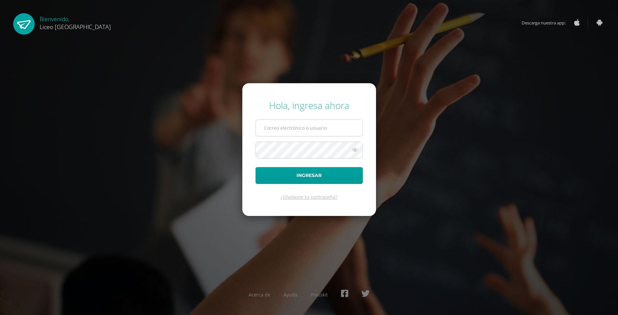
click at [289, 132] on input "text" at bounding box center [309, 128] width 107 height 16
click at [297, 130] on input "text" at bounding box center [309, 128] width 107 height 16
type input "gerardo.callejas@liceoguatemala.edu.gt"
click at [256, 167] on button "Ingresar" at bounding box center [309, 175] width 107 height 17
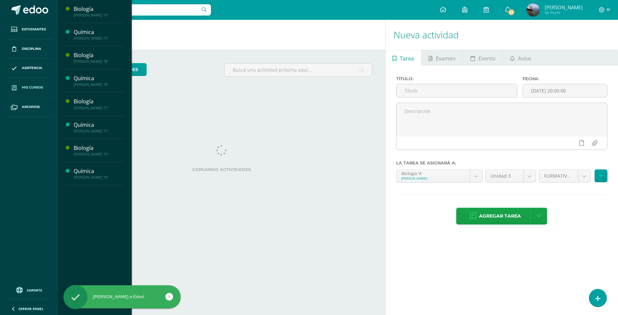
click at [30, 88] on span "Mis cursos" at bounding box center [32, 87] width 21 height 5
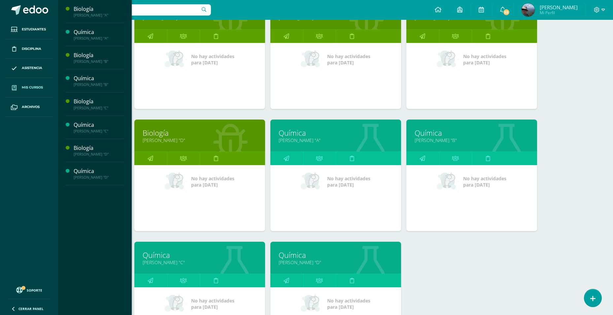
scroll to position [132, 0]
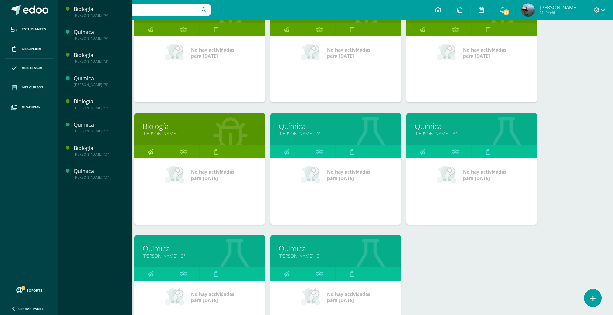
click at [147, 153] on link at bounding box center [150, 151] width 33 height 13
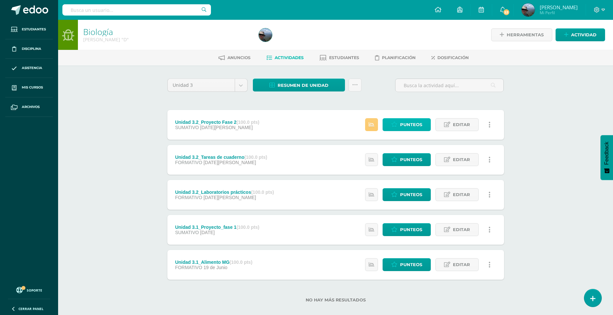
click at [397, 123] on icon at bounding box center [394, 125] width 6 height 6
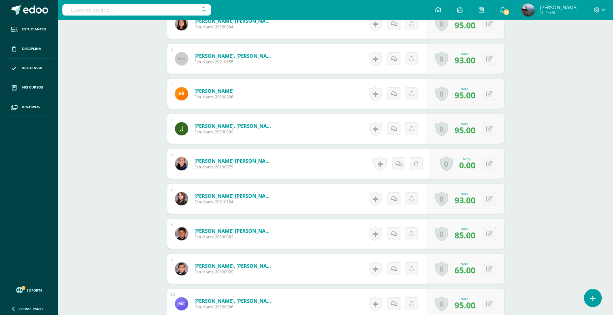
scroll to position [297, 0]
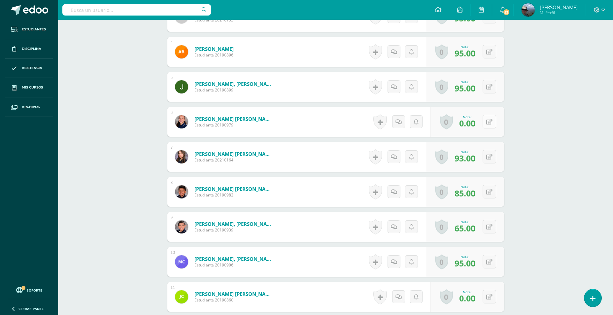
drag, startPoint x: 498, startPoint y: 117, endPoint x: 495, endPoint y: 121, distance: 4.9
click at [498, 118] on div "0 Logros Logros obtenidos Aún no hay logros agregados Nota: 0.00" at bounding box center [468, 122] width 74 height 30
click at [491, 122] on icon at bounding box center [494, 122] width 7 height 6
type input "80"
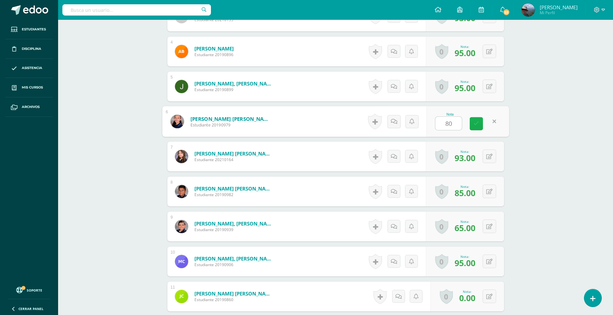
click at [475, 124] on icon at bounding box center [476, 124] width 6 height 6
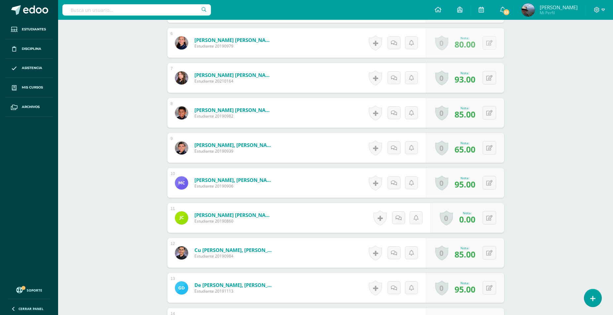
scroll to position [397, 0]
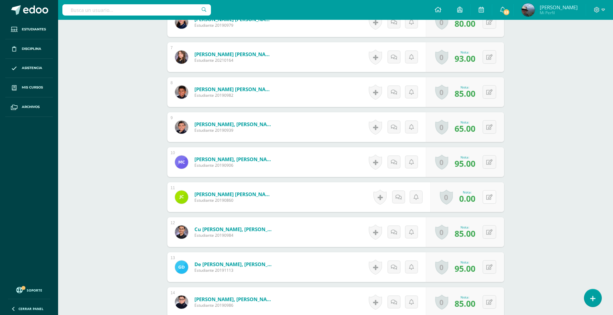
click at [493, 197] on button at bounding box center [490, 197] width 14 height 14
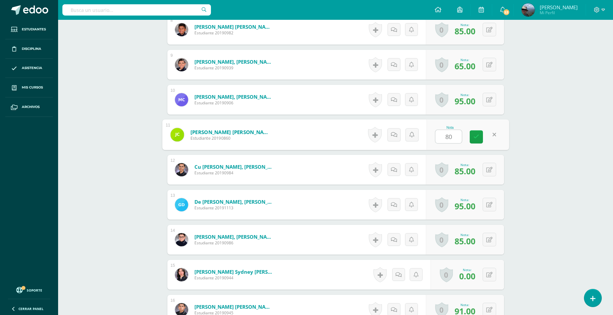
scroll to position [483, 0]
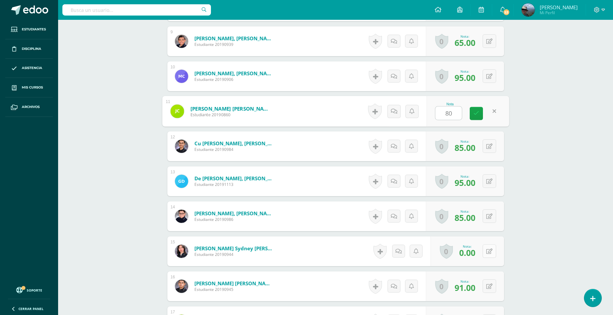
type input "80"
click at [491, 253] on icon at bounding box center [494, 251] width 7 height 6
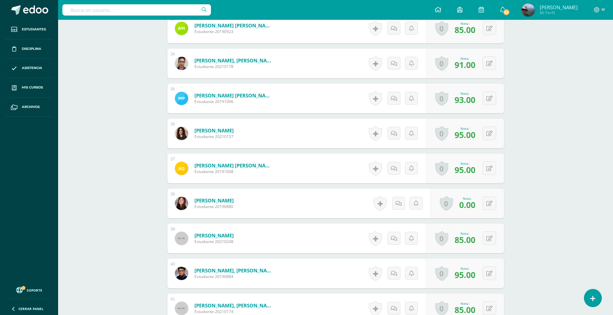
scroll to position [1375, 0]
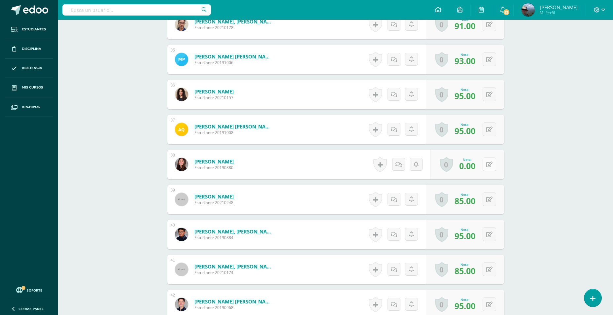
type input "80"
click at [487, 166] on button at bounding box center [490, 164] width 14 height 14
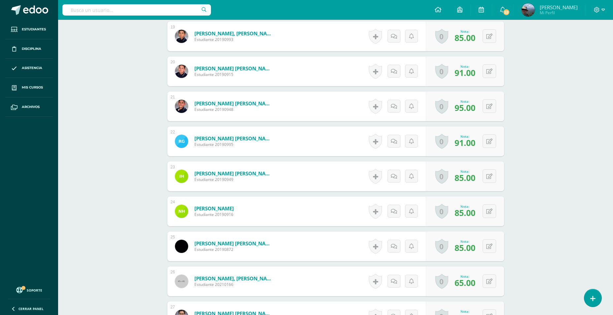
scroll to position [748, 0]
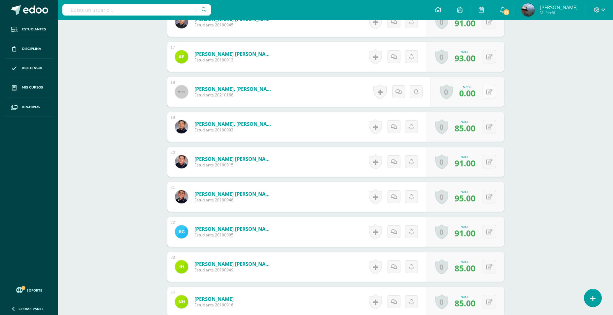
type input "80"
click at [491, 90] on icon at bounding box center [489, 92] width 6 height 6
type input "80"
click at [477, 98] on link at bounding box center [476, 93] width 13 height 13
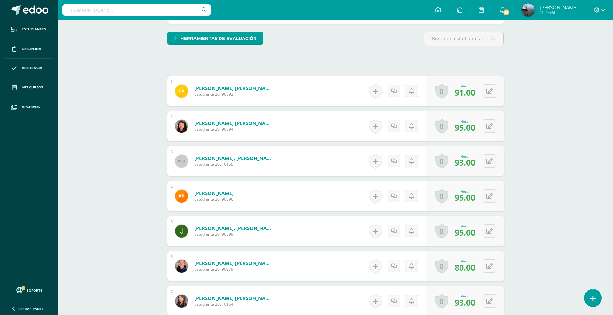
scroll to position [0, 0]
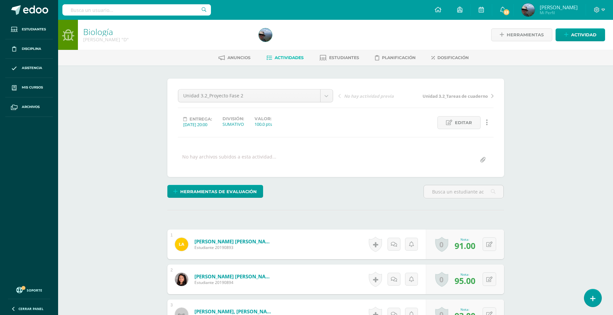
click at [290, 58] on span "Actividades" at bounding box center [289, 57] width 29 height 5
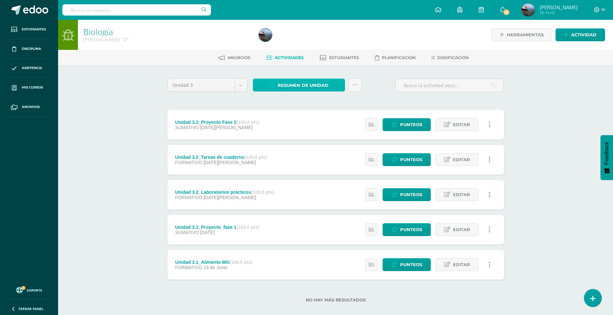
click at [296, 86] on span "Resumen de unidad" at bounding box center [303, 85] width 51 height 12
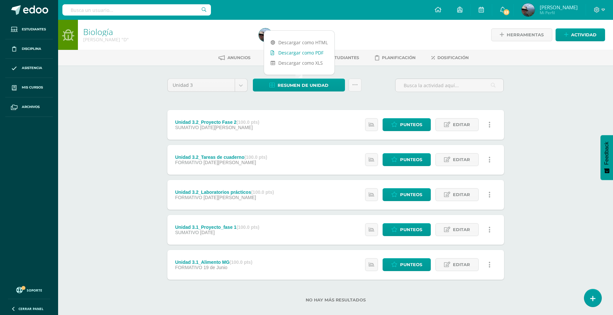
click at [300, 53] on link "Descargar como PDF" at bounding box center [299, 53] width 70 height 10
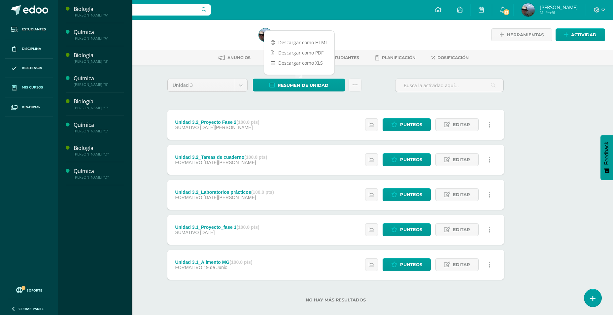
click at [40, 86] on span "Mis cursos" at bounding box center [32, 87] width 21 height 5
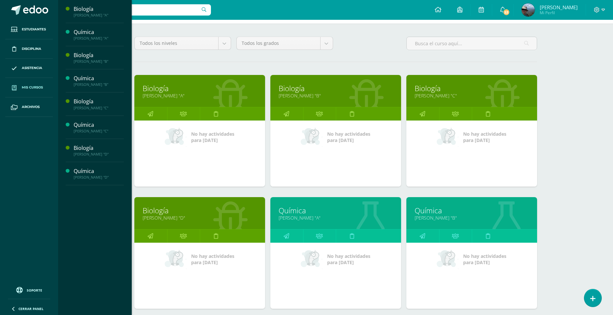
scroll to position [99, 0]
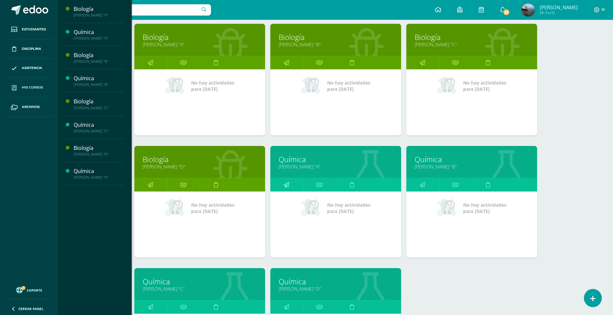
click at [290, 184] on link at bounding box center [286, 184] width 33 height 13
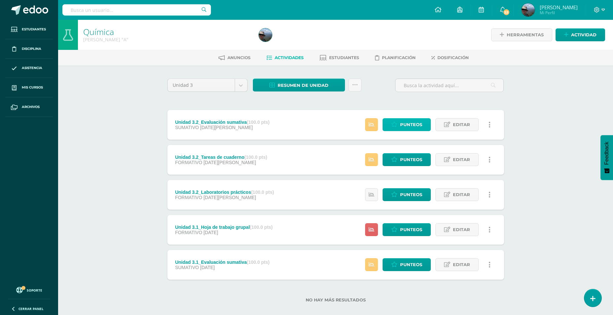
click at [408, 126] on span "Punteos" at bounding box center [411, 125] width 22 height 12
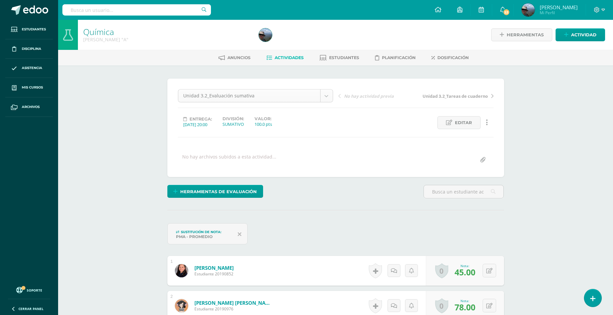
scroll to position [0, 0]
click at [286, 58] on span "Actividades" at bounding box center [289, 57] width 29 height 5
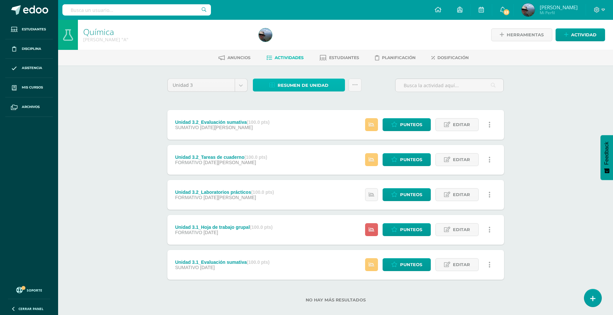
click at [286, 86] on span "Resumen de unidad" at bounding box center [303, 85] width 51 height 12
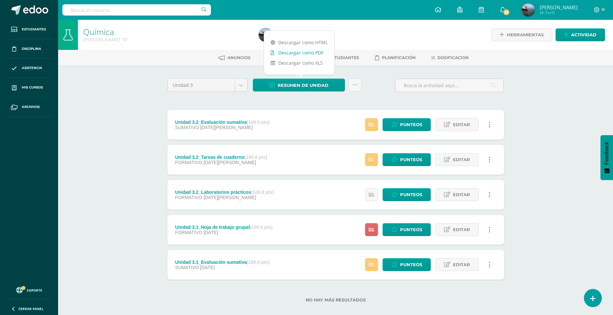
click at [295, 52] on link "Descargar como PDF" at bounding box center [299, 53] width 70 height 10
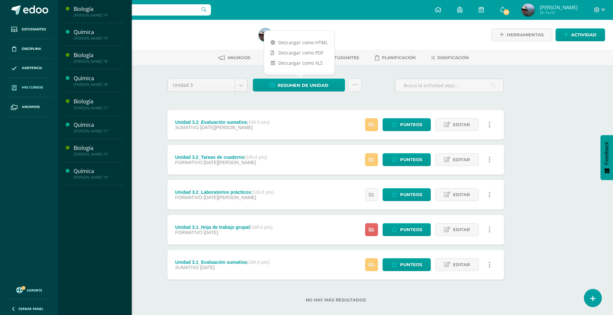
click at [38, 89] on span "Mis cursos" at bounding box center [32, 87] width 21 height 5
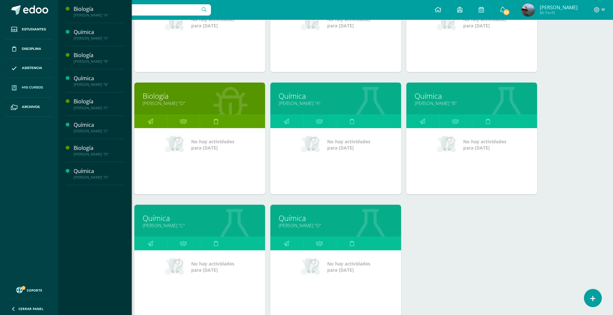
scroll to position [165, 0]
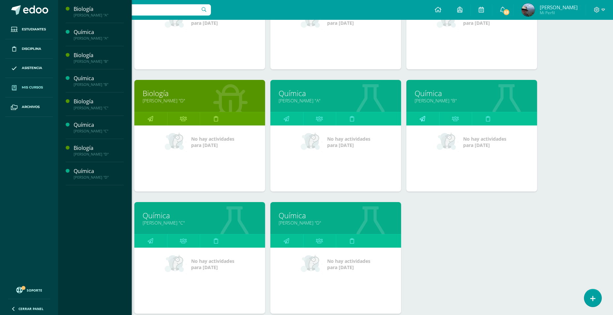
click at [425, 118] on link at bounding box center [422, 118] width 33 height 13
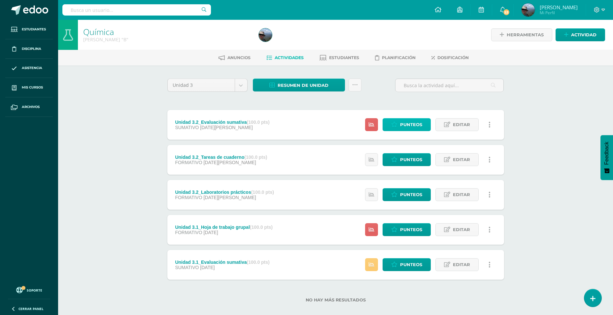
click at [405, 128] on span "Punteos" at bounding box center [411, 125] width 22 height 12
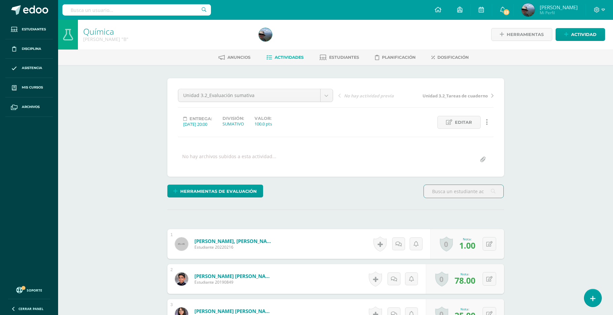
scroll to position [0, 0]
click at [242, 192] on span "Herramientas de evaluación" at bounding box center [218, 191] width 77 height 12
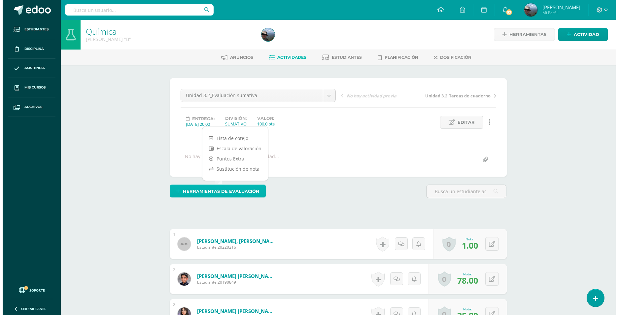
scroll to position [1, 0]
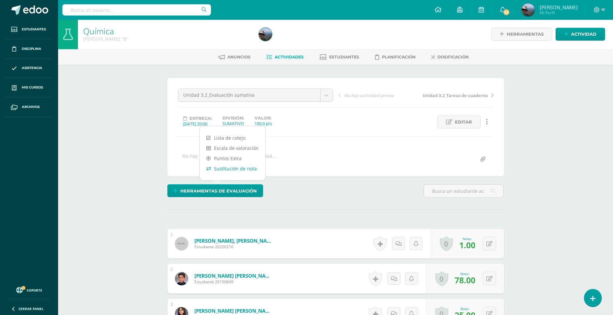
click at [234, 168] on link "Sustitución de nota" at bounding box center [233, 168] width 66 height 10
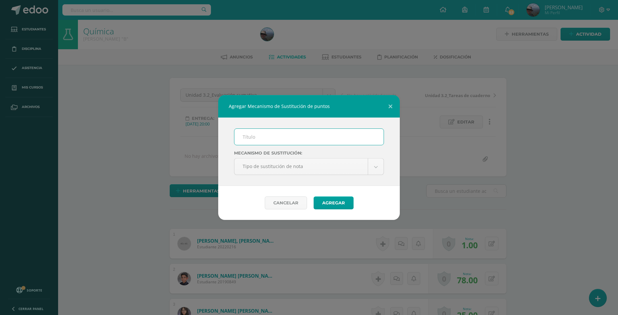
click at [253, 135] on input "text" at bounding box center [308, 137] width 149 height 16
type input "PMA"
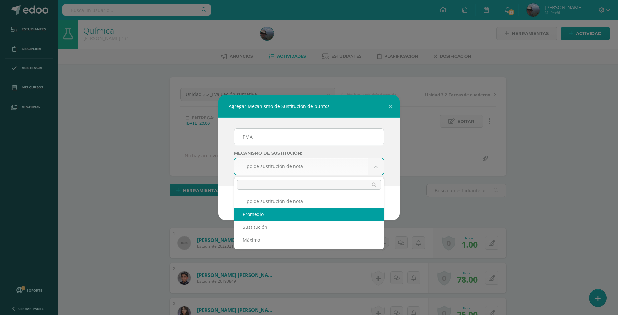
select select "average"
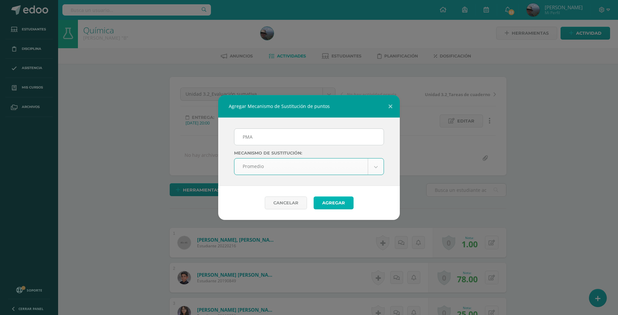
click at [337, 205] on button "Agregar" at bounding box center [334, 202] width 40 height 13
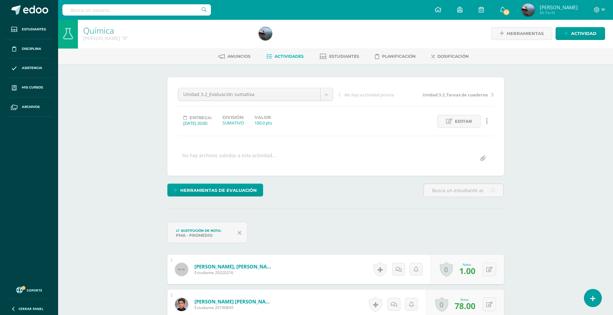
scroll to position [2, 0]
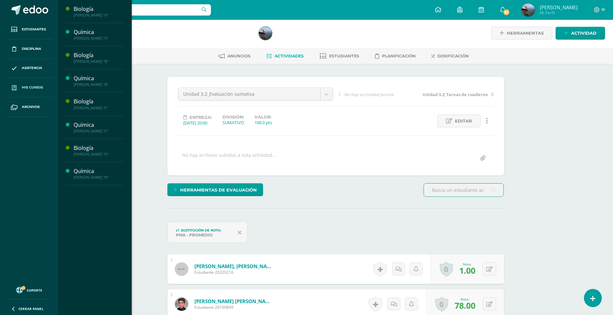
click at [33, 89] on span "Mis cursos" at bounding box center [32, 87] width 21 height 5
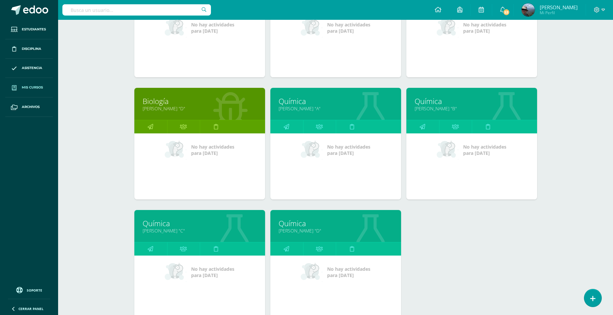
scroll to position [165, 0]
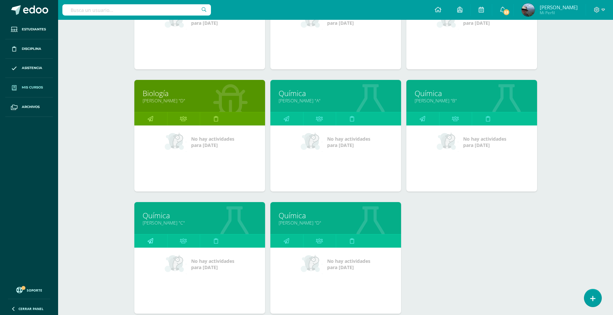
click at [153, 244] on link at bounding box center [150, 240] width 33 height 13
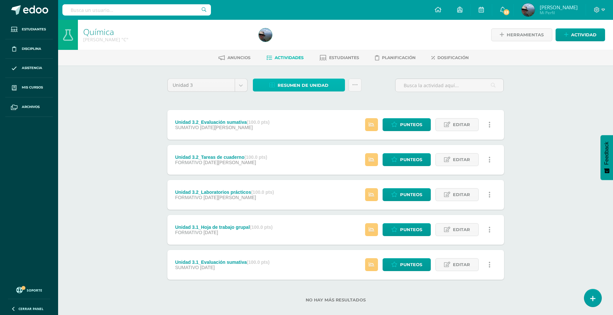
click at [296, 83] on span "Resumen de unidad" at bounding box center [303, 85] width 51 height 12
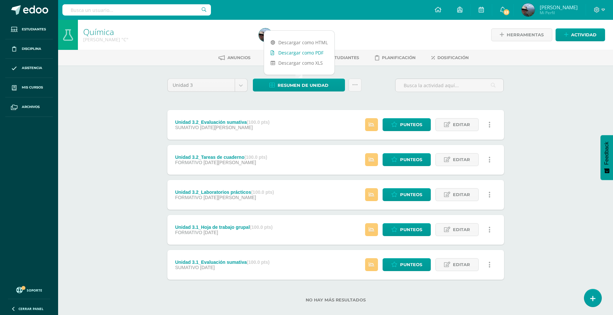
click at [303, 54] on link "Descargar como PDF" at bounding box center [299, 53] width 70 height 10
click at [413, 128] on span "Punteos" at bounding box center [411, 125] width 22 height 12
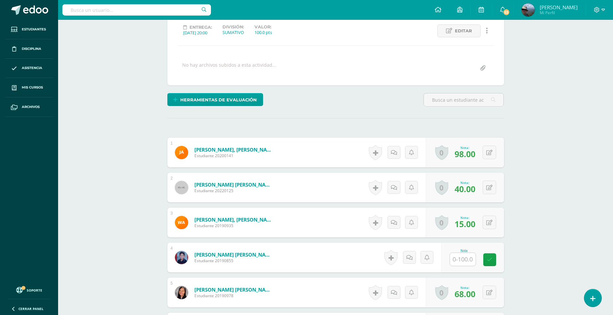
scroll to position [99, 0]
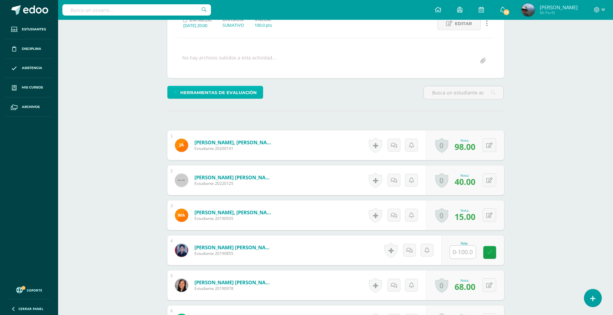
click at [231, 93] on span "Herramientas de evaluación" at bounding box center [218, 93] width 77 height 12
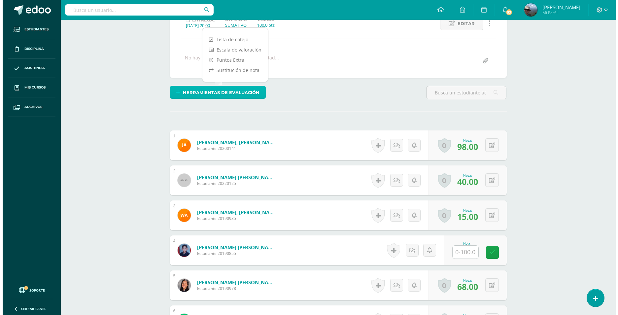
scroll to position [99, 0]
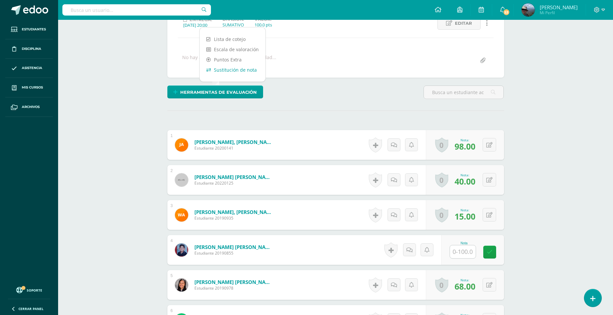
click at [231, 73] on link "Sustitución de nota" at bounding box center [233, 70] width 66 height 10
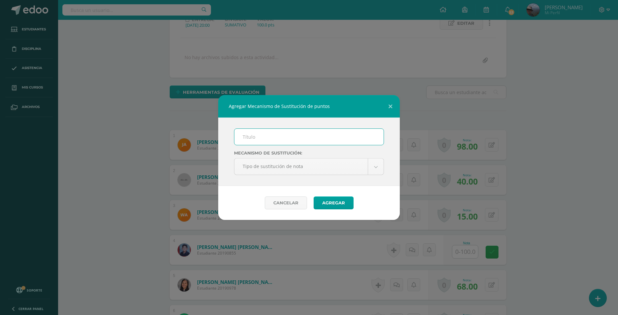
click at [262, 138] on input "text" at bounding box center [308, 137] width 149 height 16
click at [264, 138] on input "text" at bounding box center [308, 137] width 149 height 16
type input "PMA"
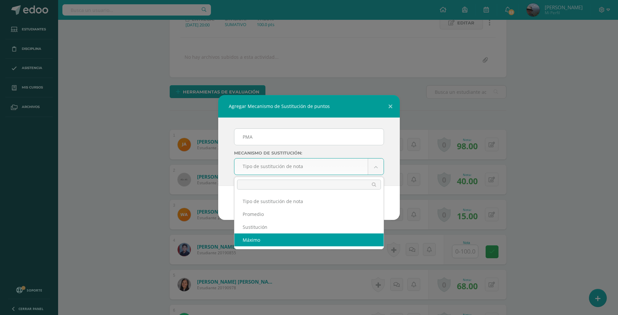
scroll to position [100, 0]
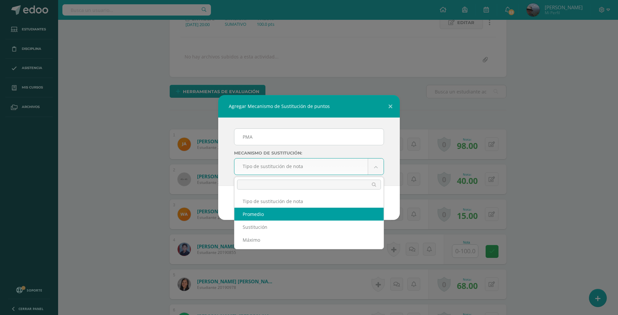
select select "average"
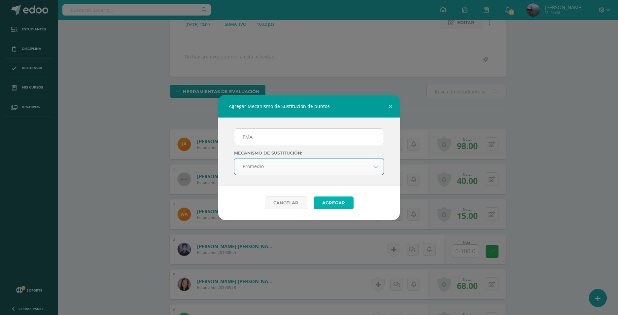
click at [334, 200] on button "Agregar" at bounding box center [334, 202] width 40 height 13
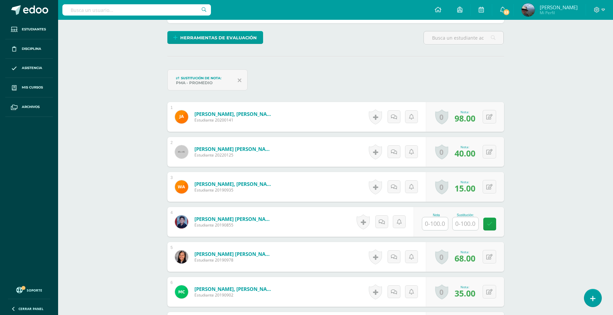
scroll to position [166, 0]
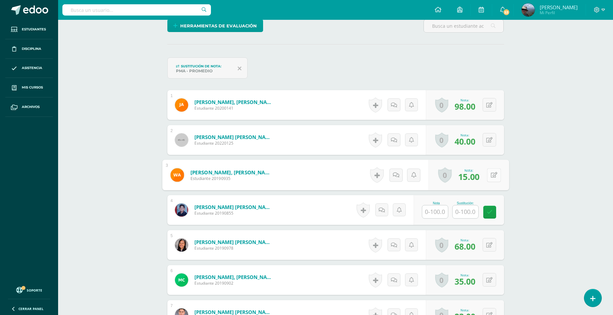
click at [489, 177] on button at bounding box center [494, 175] width 14 height 14
click at [480, 178] on link at bounding box center [476, 176] width 13 height 13
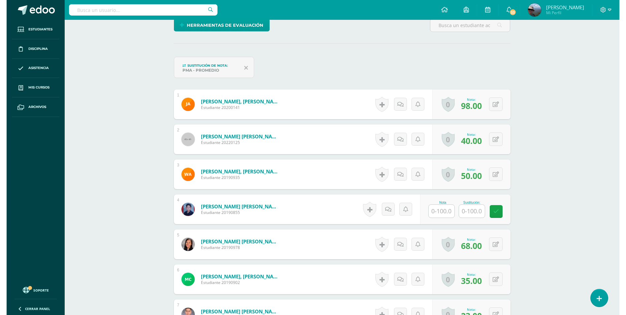
scroll to position [167, 0]
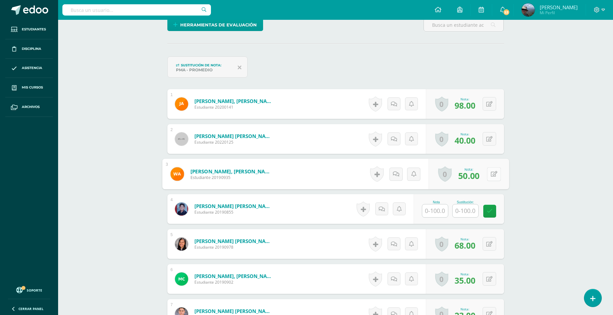
click at [492, 171] on button at bounding box center [494, 174] width 14 height 14
type input "99"
click at [477, 176] on icon at bounding box center [476, 176] width 6 height 6
click at [491, 175] on icon at bounding box center [489, 174] width 6 height 6
click at [475, 176] on icon at bounding box center [476, 176] width 6 height 6
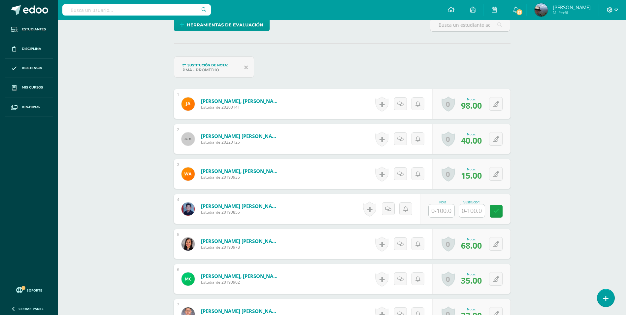
click at [613, 9] on icon at bounding box center [617, 10] width 4 height 2
click at [589, 50] on link "Cerrar sesión" at bounding box center [592, 45] width 52 height 10
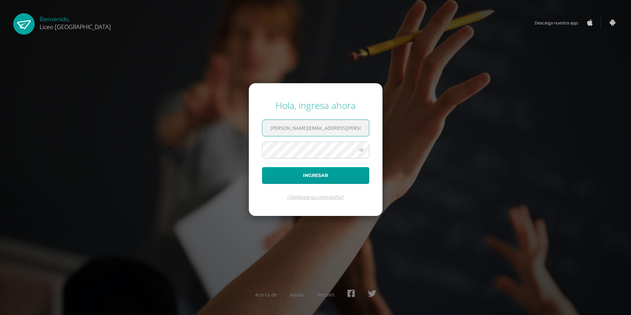
click at [245, 133] on div "Hola, ingresa ahora [PERSON_NAME][EMAIL_ADDRESS][PERSON_NAME][DOMAIN_NAME] Ingr…" at bounding box center [316, 157] width 426 height 127
type input "[PERSON_NAME][EMAIL_ADDRESS][PERSON_NAME][DOMAIN_NAME]"
click at [262, 167] on button "Ingresar" at bounding box center [315, 175] width 107 height 17
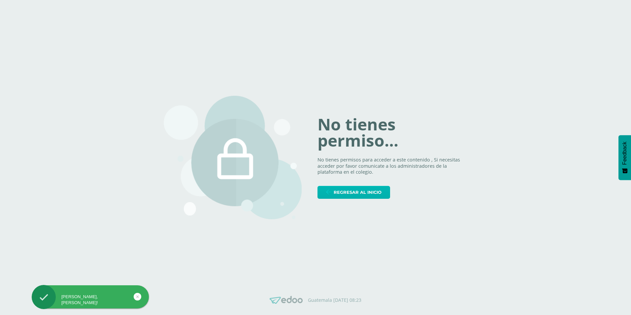
click at [351, 192] on span "Regresar al inicio" at bounding box center [358, 192] width 48 height 12
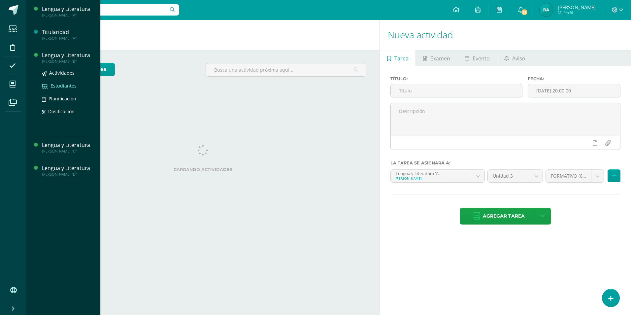
click at [57, 87] on span "Estudiantes" at bounding box center [64, 86] width 26 height 6
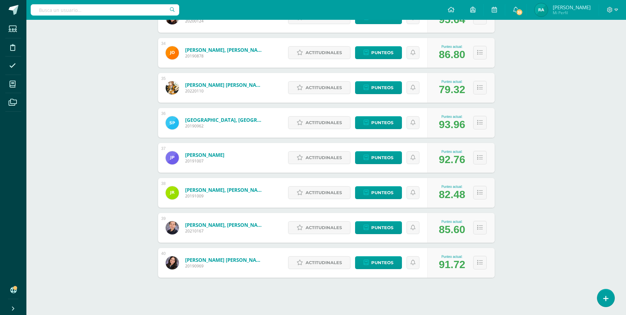
scroll to position [1265, 0]
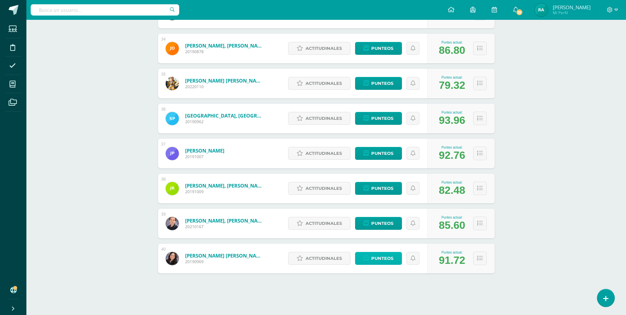
click at [373, 257] on span "Punteos" at bounding box center [382, 258] width 22 height 12
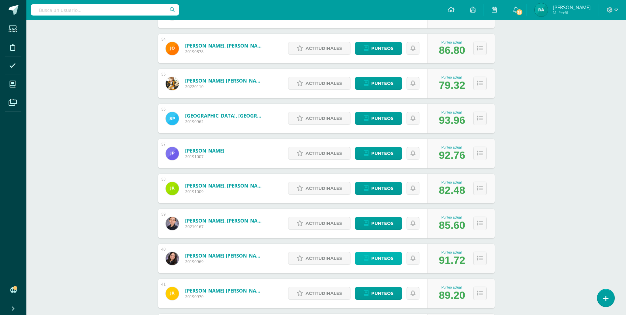
click at [373, 256] on span "Punteos" at bounding box center [382, 258] width 22 height 12
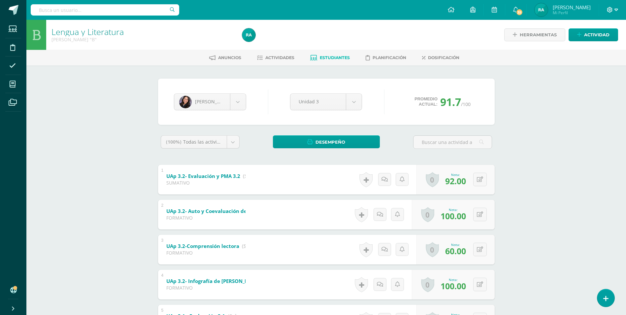
click at [612, 10] on icon at bounding box center [610, 10] width 6 height 6
click at [603, 46] on span "Cerrar sesión" at bounding box center [596, 45] width 30 height 6
